Goal: Task Accomplishment & Management: Use online tool/utility

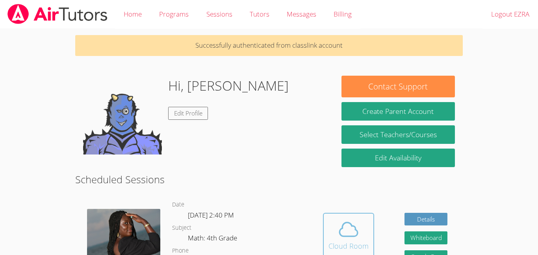
click at [357, 226] on icon at bounding box center [349, 229] width 22 height 22
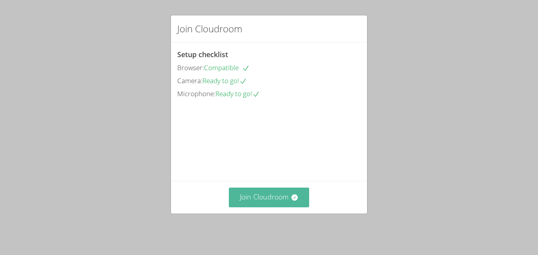
click at [297, 199] on icon at bounding box center [295, 197] width 8 height 8
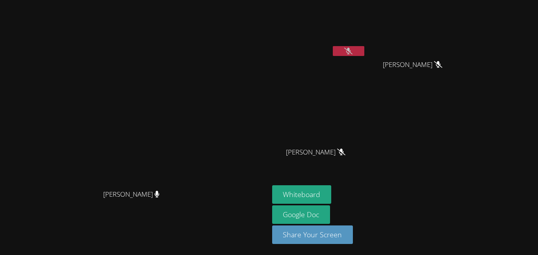
click at [364, 50] on button at bounding box center [349, 51] width 32 height 10
click at [364, 52] on button at bounding box center [349, 51] width 32 height 10
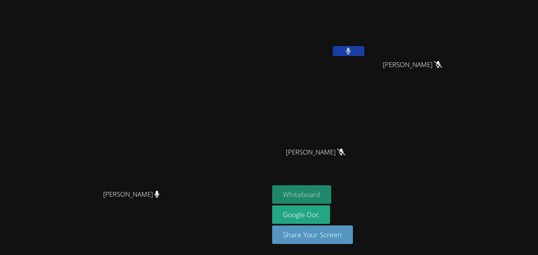
click at [332, 190] on button "Whiteboard" at bounding box center [301, 194] width 59 height 19
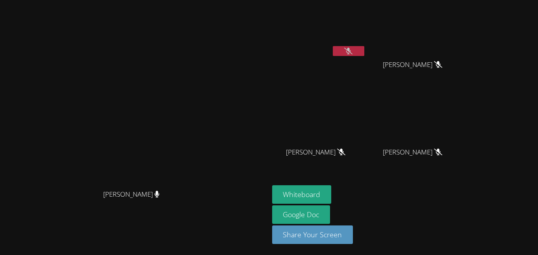
click at [353, 51] on icon at bounding box center [348, 51] width 8 height 7
click at [351, 51] on icon at bounding box center [348, 51] width 5 height 7
click at [364, 47] on button at bounding box center [349, 51] width 32 height 10
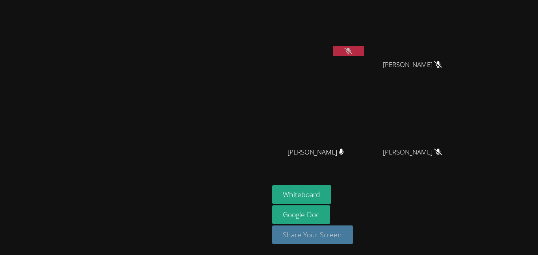
click at [353, 239] on button "Share Your Screen" at bounding box center [312, 234] width 81 height 19
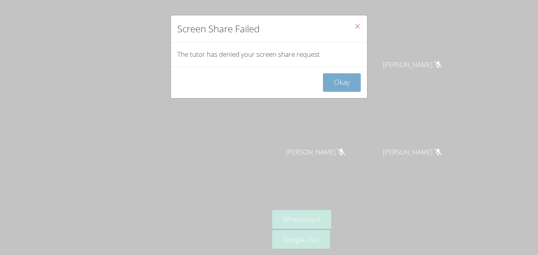
click at [353, 87] on button "Okay" at bounding box center [342, 82] width 38 height 19
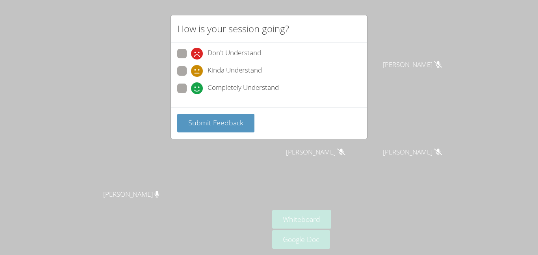
click at [191, 94] on span at bounding box center [191, 94] width 0 height 0
click at [191, 90] on input "Completely Understand" at bounding box center [194, 87] width 7 height 7
radio input "true"
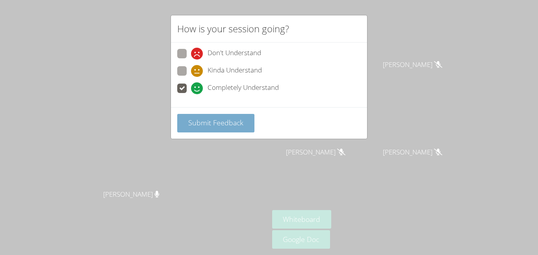
click at [199, 121] on span "Submit Feedback" at bounding box center [215, 122] width 55 height 9
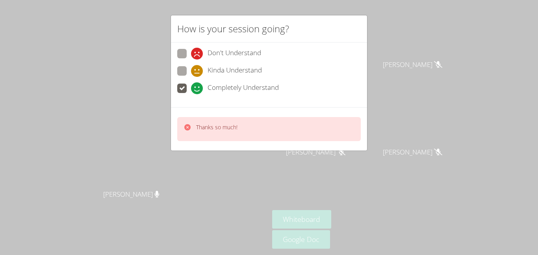
click at [399, 82] on div "How is your session going? Don't Understand Kinda Understand Completely Underst…" at bounding box center [269, 127] width 538 height 255
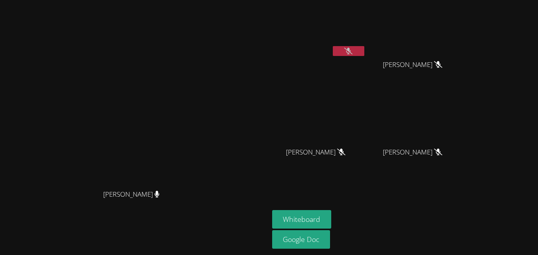
click at [364, 50] on button at bounding box center [349, 51] width 32 height 10
